Goal: Check status

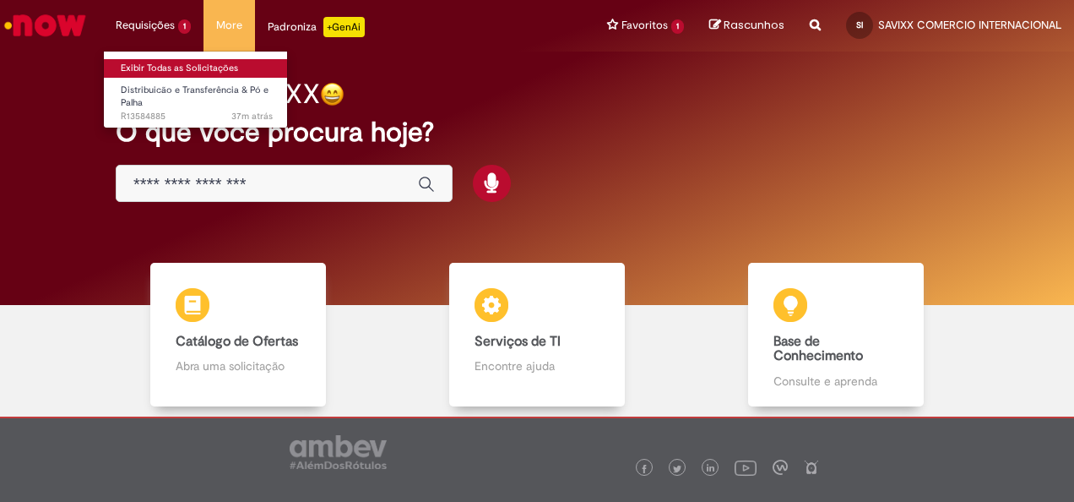
click at [154, 63] on link "Exibir Todas as Solicitações" at bounding box center [197, 68] width 186 height 19
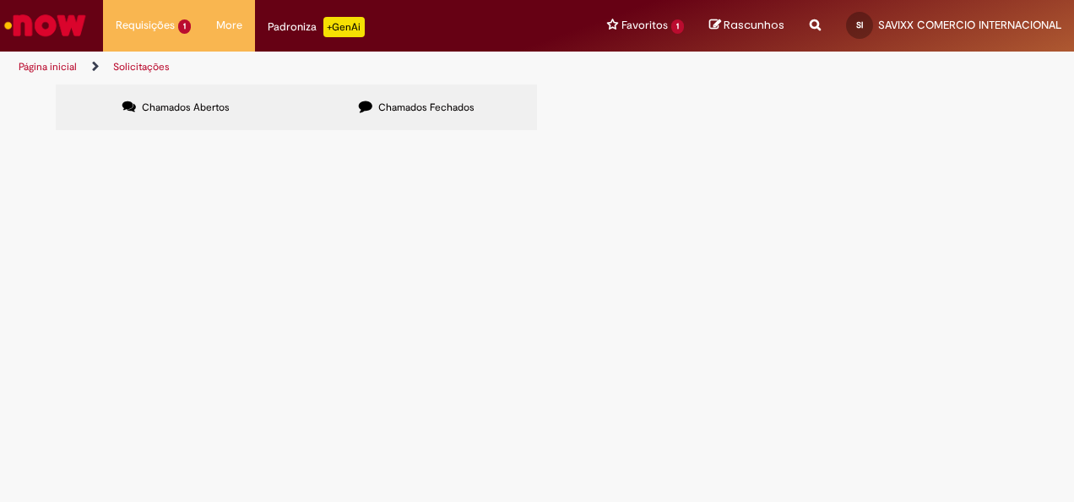
click at [0, 0] on span "R13584885" at bounding box center [0, 0] width 0 height 0
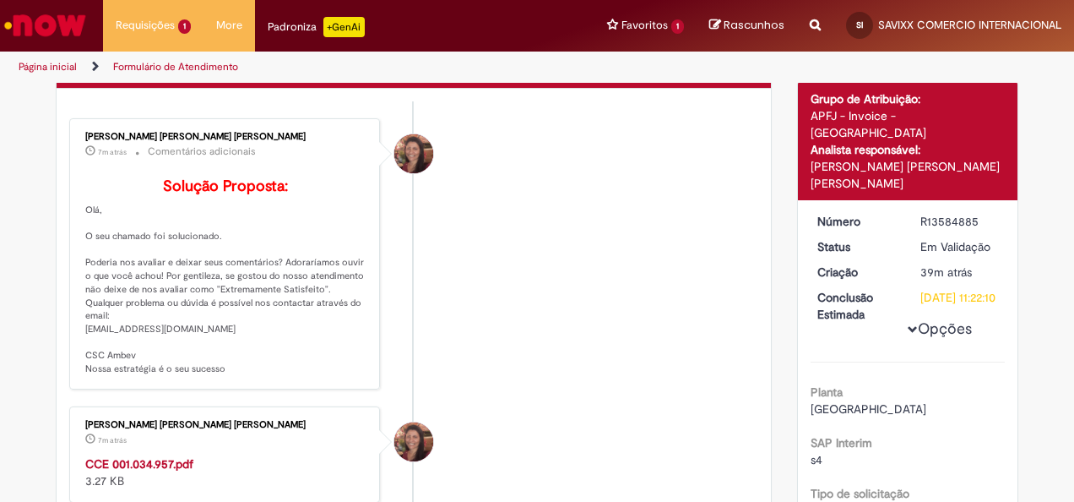
scroll to position [169, 0]
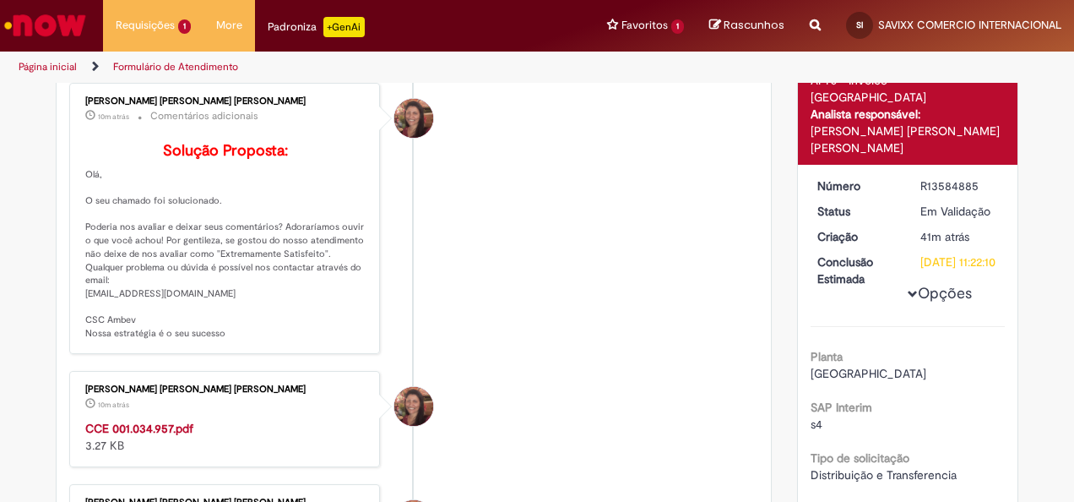
click at [553, 304] on li "[PERSON_NAME] [PERSON_NAME] [PERSON_NAME] 10m atrás 10 minutos atrás Comentário…" at bounding box center [413, 218] width 689 height 271
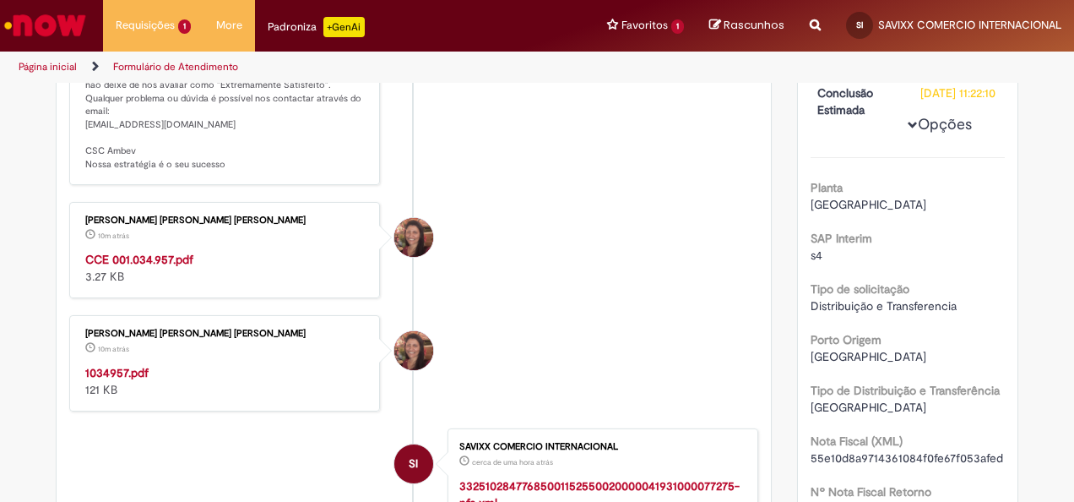
scroll to position [372, 0]
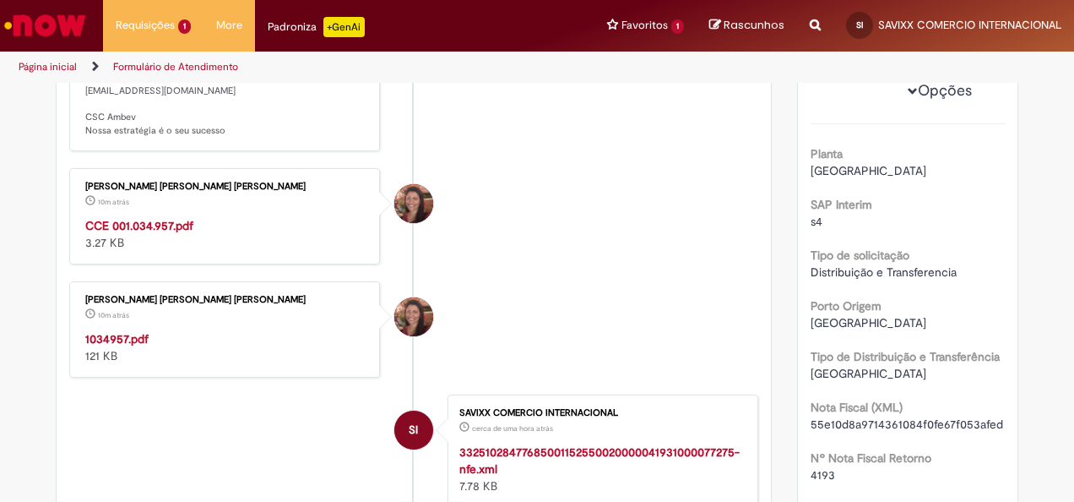
click at [123, 346] on strong "1034957.pdf" at bounding box center [116, 338] width 63 height 15
click at [142, 233] on strong "CCE 001.034.957.pdf" at bounding box center [139, 225] width 108 height 15
click at [536, 307] on li "[PERSON_NAME] [PERSON_NAME] [PERSON_NAME] 11m atrás 11 minutos atrás 1034957.pd…" at bounding box center [413, 329] width 689 height 96
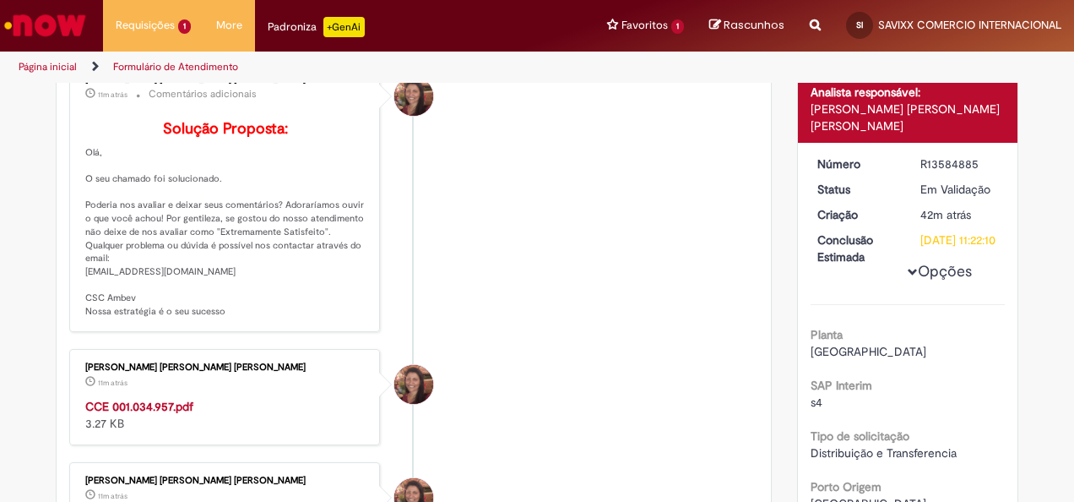
scroll to position [0, 0]
